Goal: Task Accomplishment & Management: Use online tool/utility

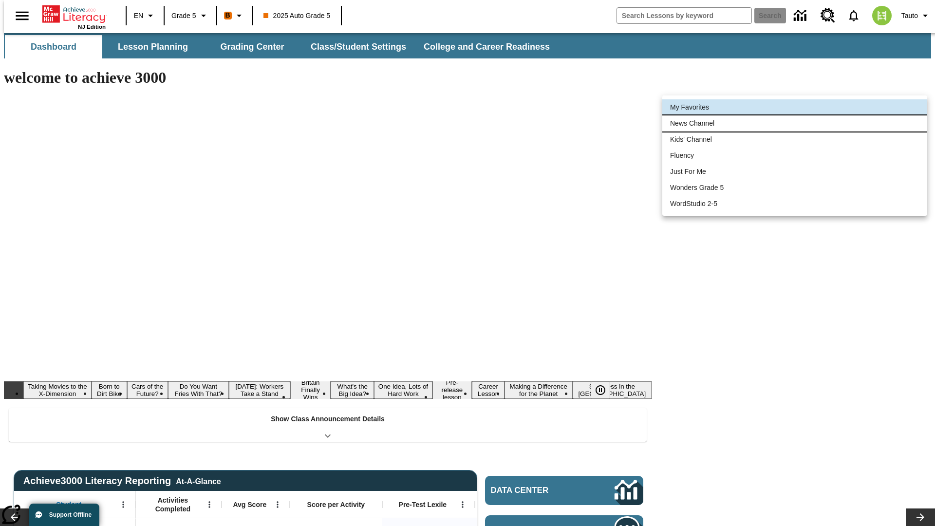
click at [795, 123] on li "News Channel" at bounding box center [795, 123] width 265 height 16
type input "120"
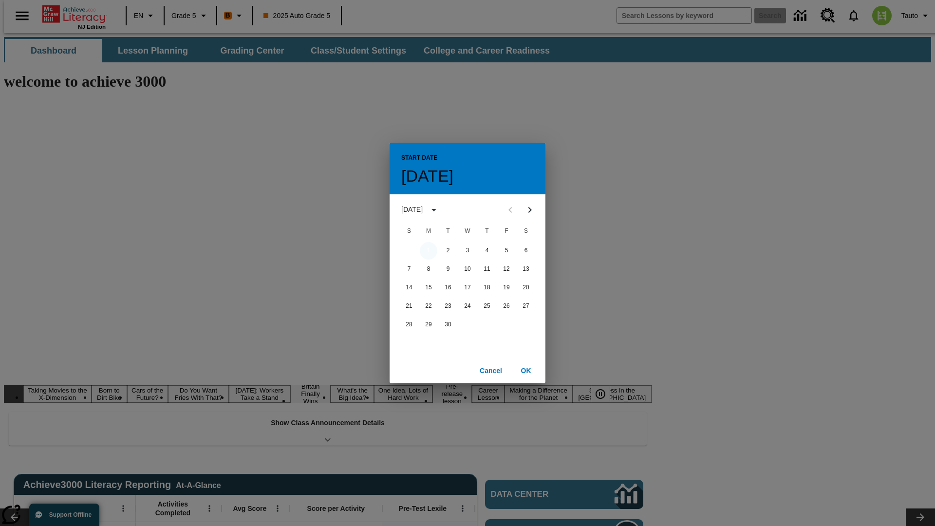
click at [429, 250] on button "1" at bounding box center [429, 251] width 18 height 18
click at [526, 370] on button "OK" at bounding box center [526, 371] width 31 height 18
